Goal: Task Accomplishment & Management: Manage account settings

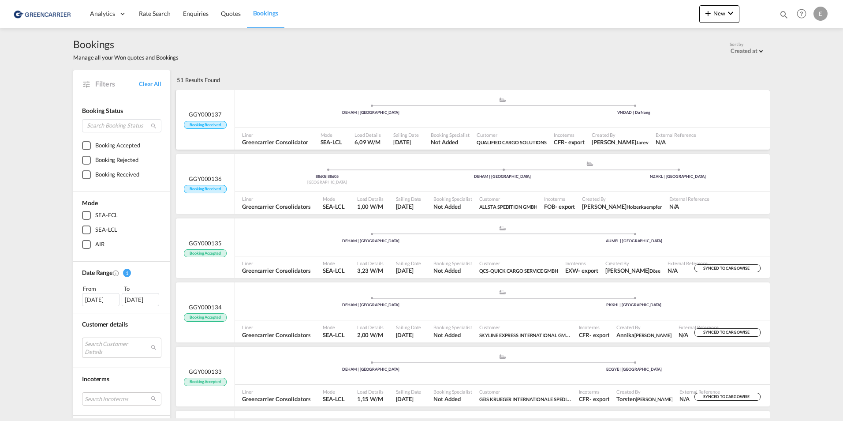
click at [197, 119] on div "GGY000137 Booking Received" at bounding box center [205, 119] width 42 height 19
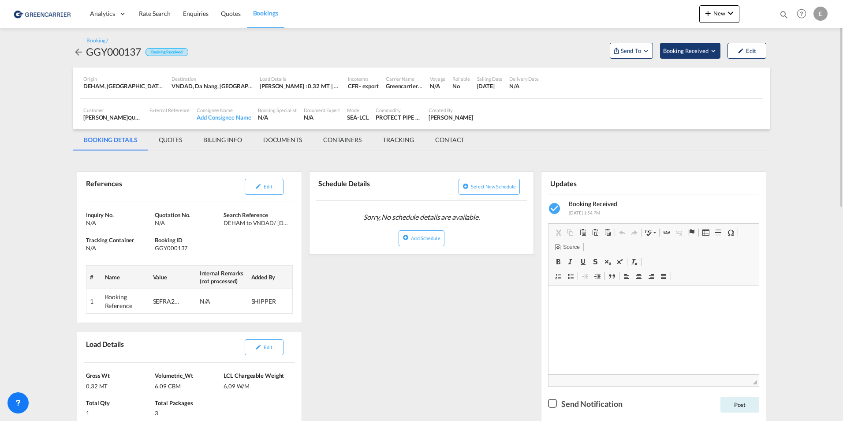
click at [689, 52] on span "Booking Received" at bounding box center [686, 50] width 46 height 9
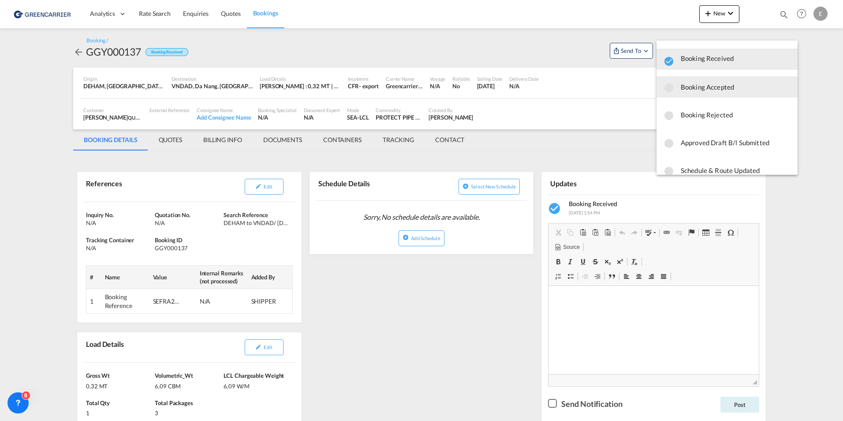
click at [679, 82] on div "Booking Accepted" at bounding box center [727, 87] width 127 height 16
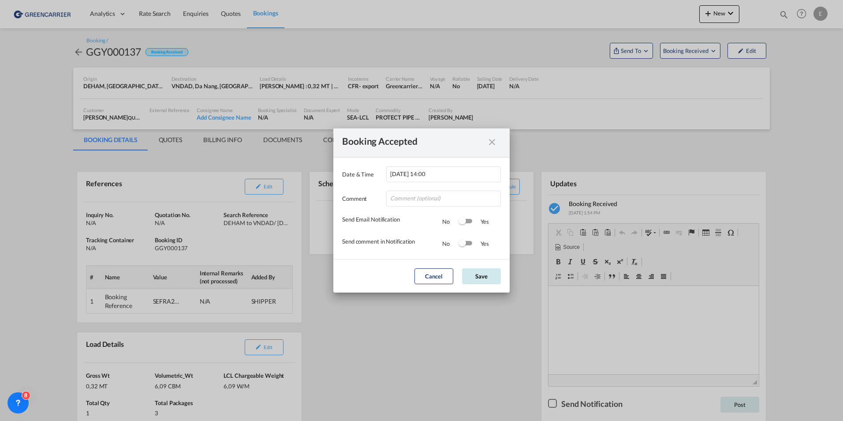
click at [475, 274] on button "Save" at bounding box center [481, 276] width 39 height 16
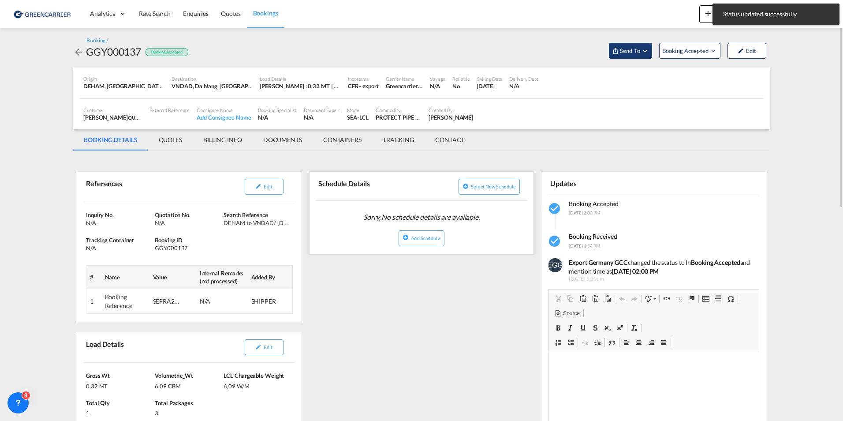
click at [643, 45] on button "Send To" at bounding box center [630, 51] width 43 height 16
click at [645, 75] on div "Yet to sync" at bounding box center [653, 84] width 55 height 19
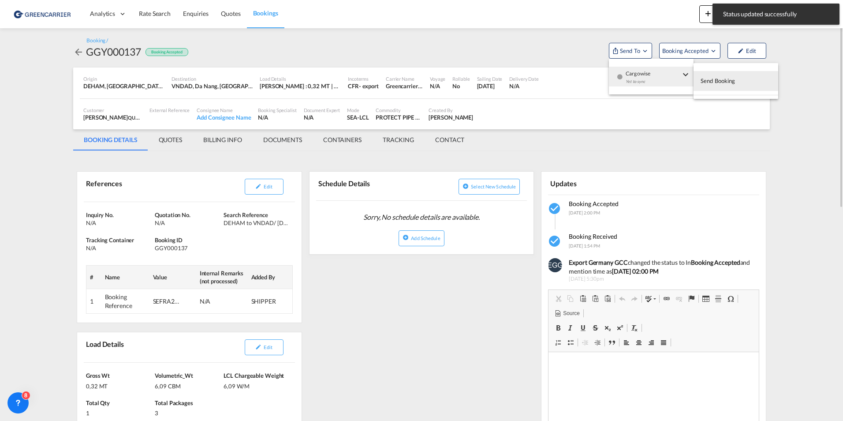
click at [731, 78] on span "Send Booking" at bounding box center [718, 81] width 35 height 14
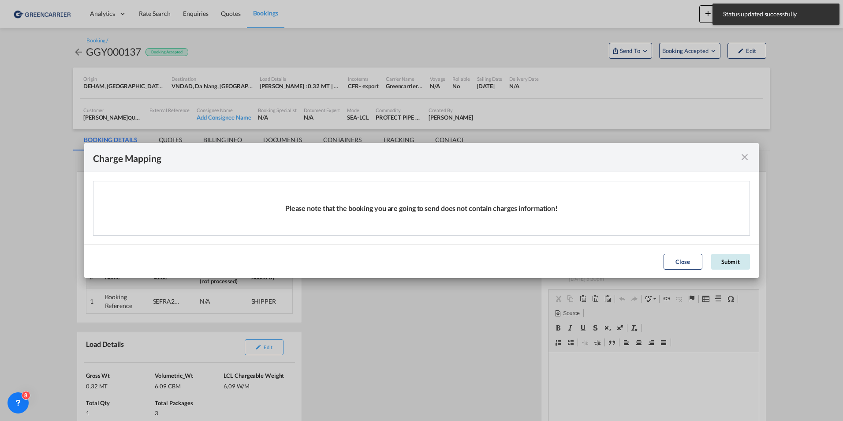
click at [732, 257] on button "Submit" at bounding box center [730, 262] width 39 height 16
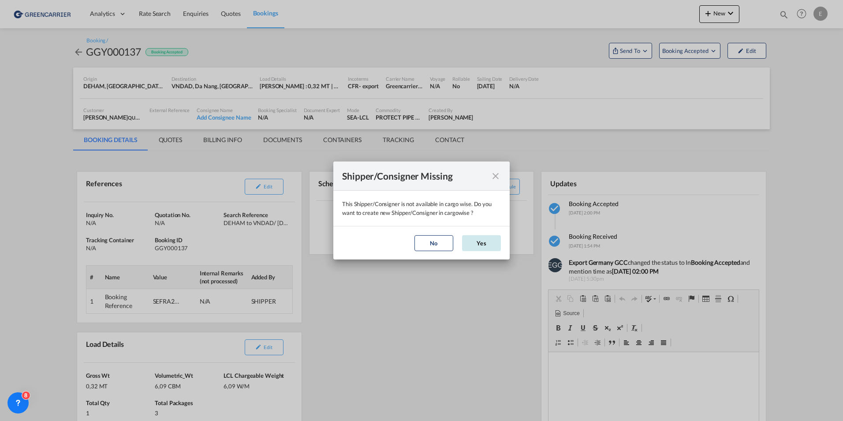
click at [481, 242] on button "Yes" at bounding box center [481, 243] width 39 height 16
click at [482, 240] on button "Yes" at bounding box center [481, 243] width 39 height 16
click at [500, 177] on md-icon "icon-close" at bounding box center [495, 176] width 11 height 11
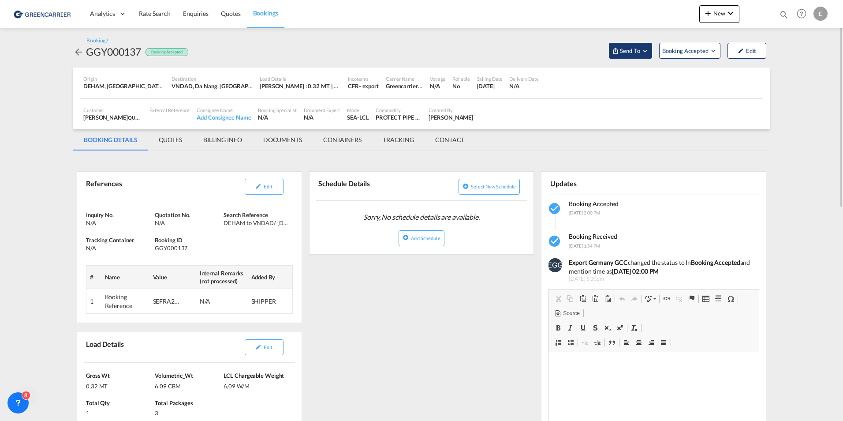
click at [643, 51] on md-icon "Open demo menu" at bounding box center [645, 51] width 8 height 8
click at [648, 76] on div "Yet to sync" at bounding box center [653, 84] width 55 height 19
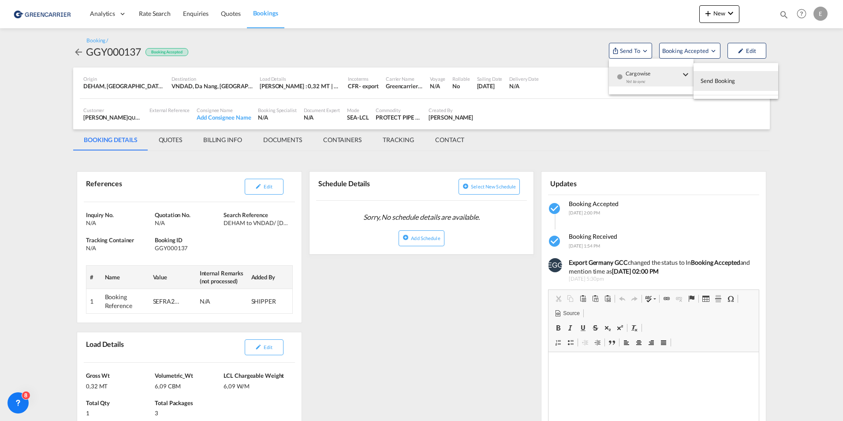
click at [714, 78] on span "Send Booking" at bounding box center [718, 81] width 35 height 14
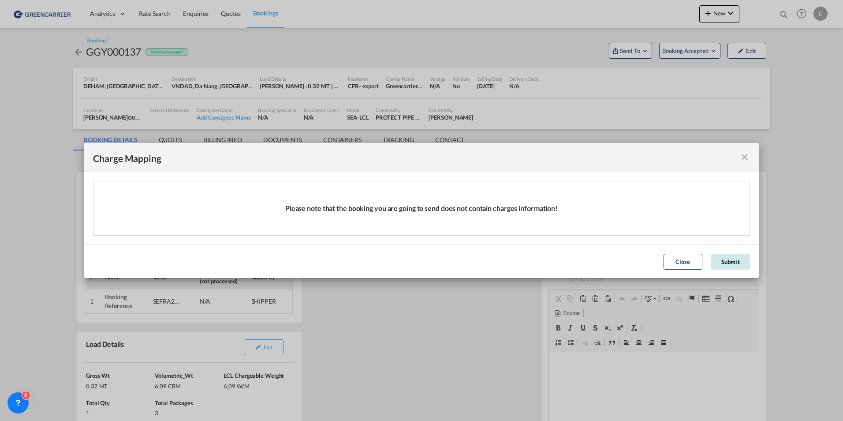
click at [718, 258] on button "Submit" at bounding box center [730, 262] width 39 height 16
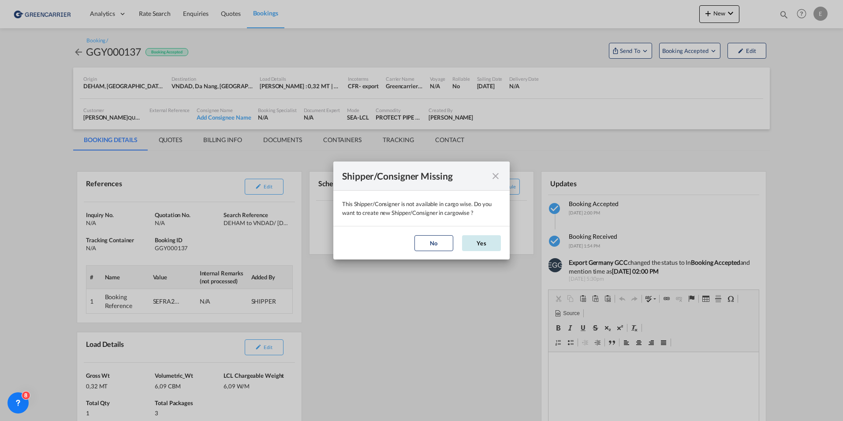
click at [467, 247] on button "Yes" at bounding box center [481, 243] width 39 height 16
click at [468, 244] on button "Yes" at bounding box center [481, 243] width 39 height 16
drag, startPoint x: 488, startPoint y: 178, endPoint x: 495, endPoint y: 178, distance: 6.6
click at [488, 178] on div "This Shipper/Consigner is ..." at bounding box center [485, 175] width 32 height 11
click at [495, 178] on md-icon "icon-close" at bounding box center [495, 176] width 11 height 11
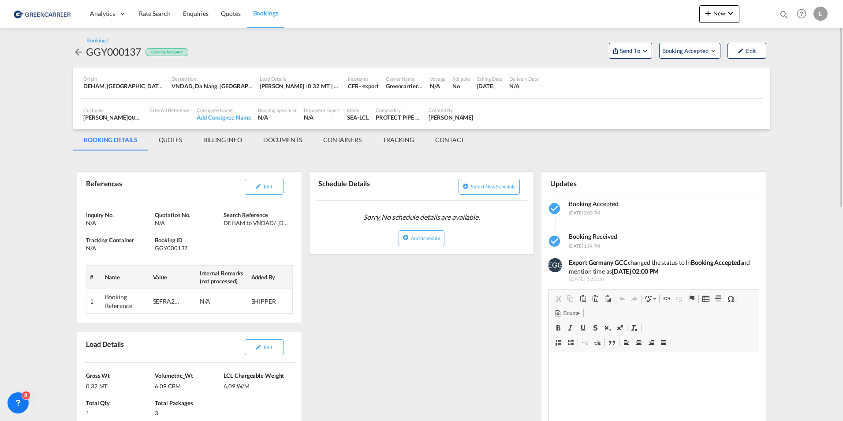
click at [79, 47] on md-icon "icon-arrow-left" at bounding box center [78, 52] width 11 height 11
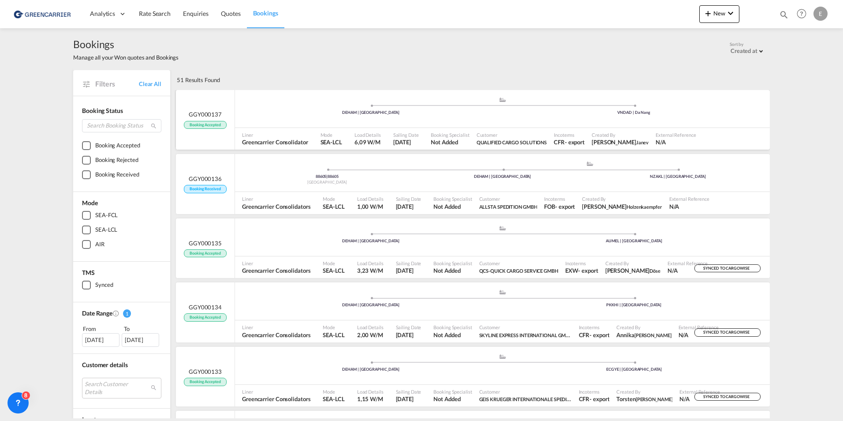
click at [202, 122] on span "Booking Accepted" at bounding box center [205, 125] width 42 height 8
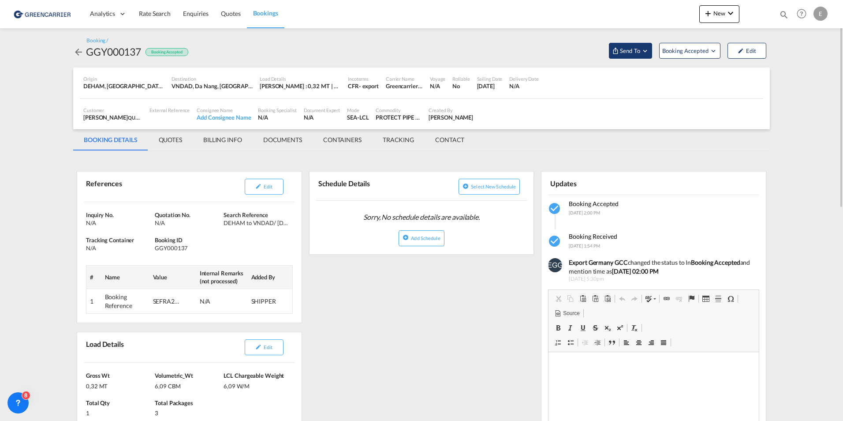
click at [634, 48] on span "Send To" at bounding box center [630, 50] width 22 height 9
click at [643, 68] on span "Cargowise" at bounding box center [653, 71] width 55 height 8
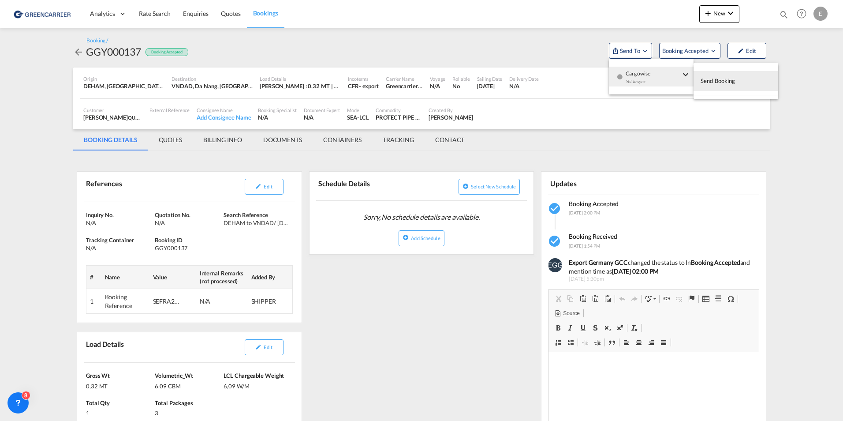
click at [718, 76] on span "Send Booking" at bounding box center [718, 81] width 35 height 14
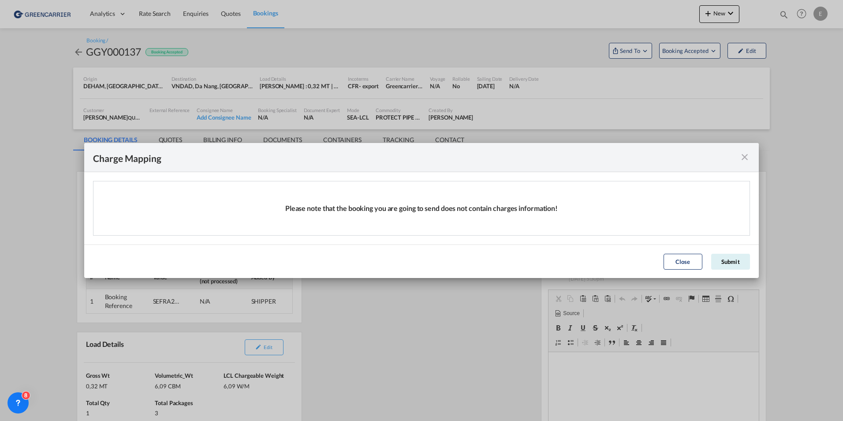
click at [702, 261] on div "Close Submit" at bounding box center [706, 262] width 95 height 16
click at [734, 258] on button "Submit" at bounding box center [730, 262] width 39 height 16
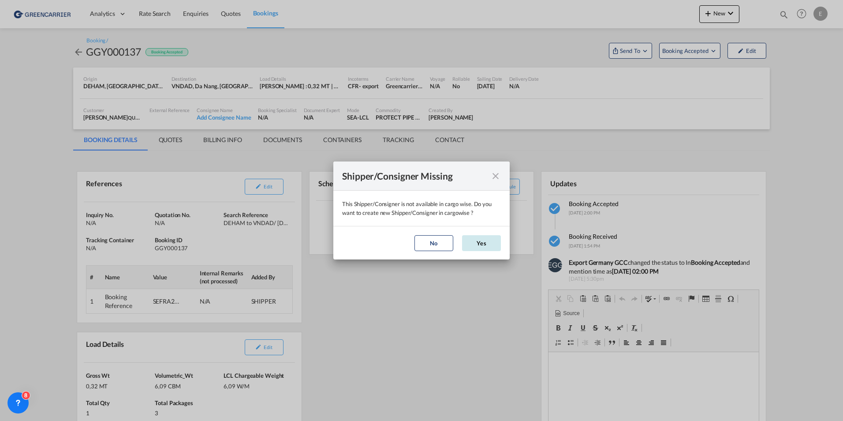
click at [464, 237] on button "Yes" at bounding box center [481, 243] width 39 height 16
click at [467, 239] on button "Yes" at bounding box center [481, 243] width 39 height 16
click at [489, 171] on div "This Shipper/Consigner is ..." at bounding box center [485, 175] width 32 height 11
click at [495, 177] on md-icon "icon-close" at bounding box center [495, 176] width 11 height 11
